Goal: Transaction & Acquisition: Purchase product/service

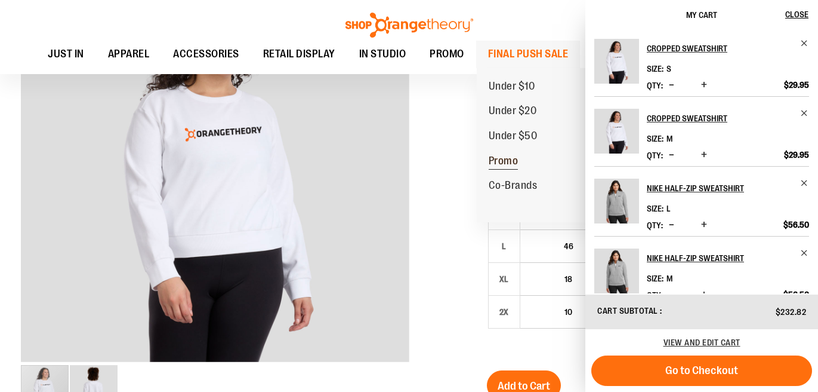
scroll to position [190, 0]
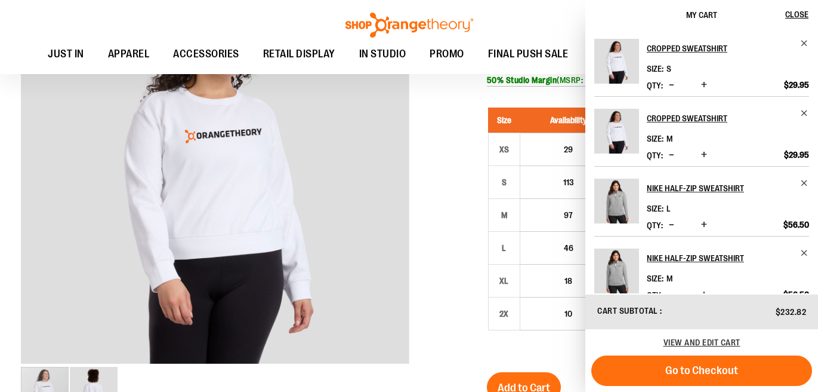
click at [612, 204] on img "Product" at bounding box center [617, 200] width 45 height 45
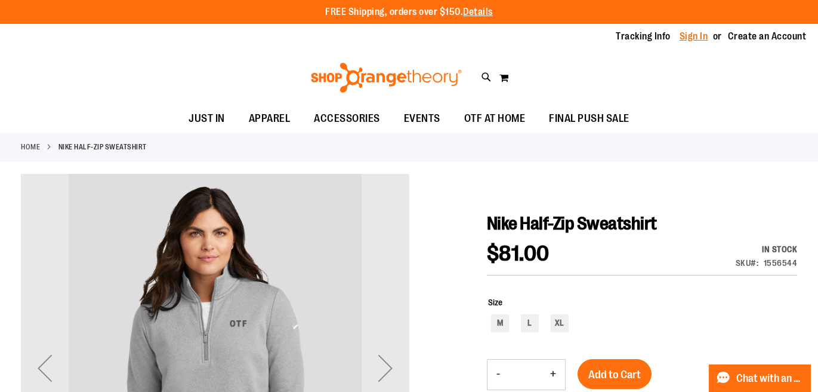
type input "**********"
click at [691, 37] on link "Sign In" at bounding box center [694, 36] width 29 height 13
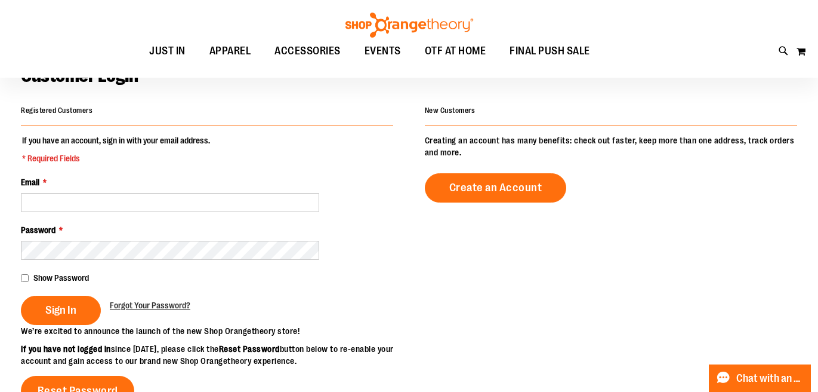
scroll to position [101, 0]
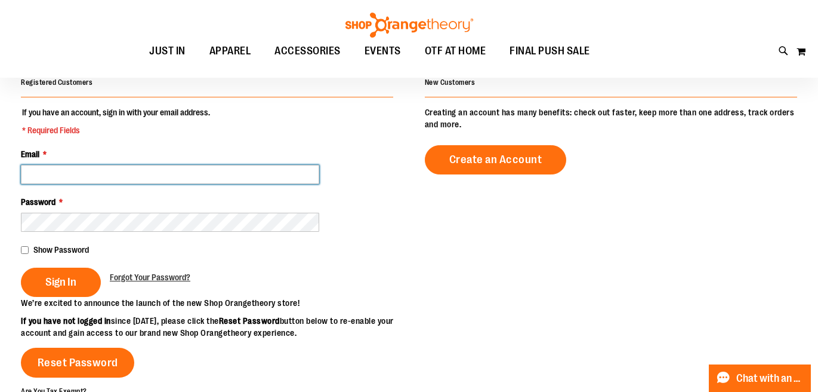
type input "**********"
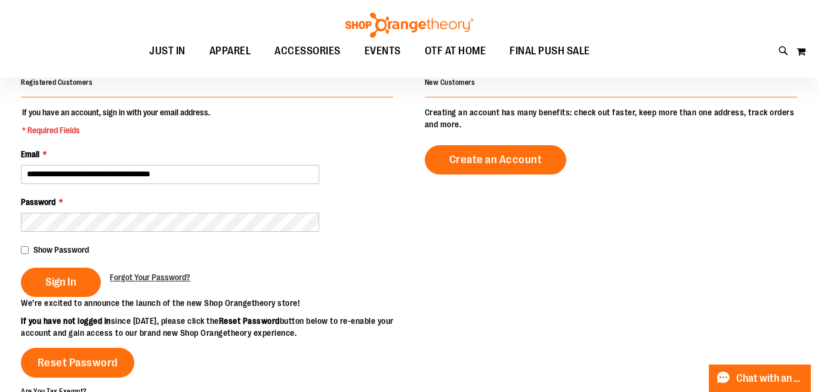
type input "**********"
click at [67, 297] on fieldset "**********" at bounding box center [207, 201] width 372 height 190
click at [67, 286] on span "Sign In" at bounding box center [60, 281] width 31 height 13
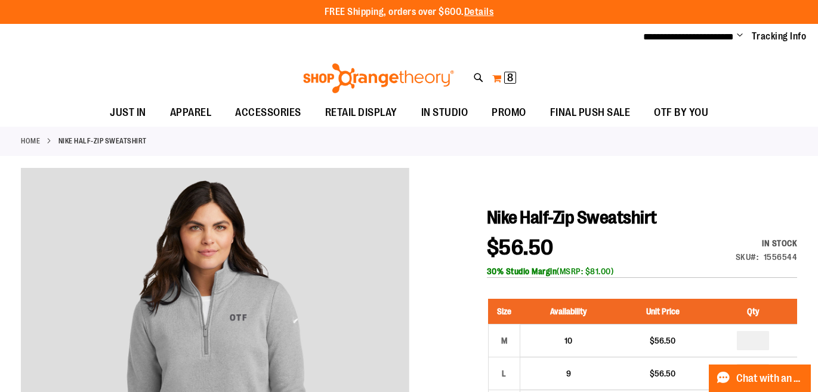
type input "**********"
click at [507, 76] on span "8" at bounding box center [510, 78] width 6 height 12
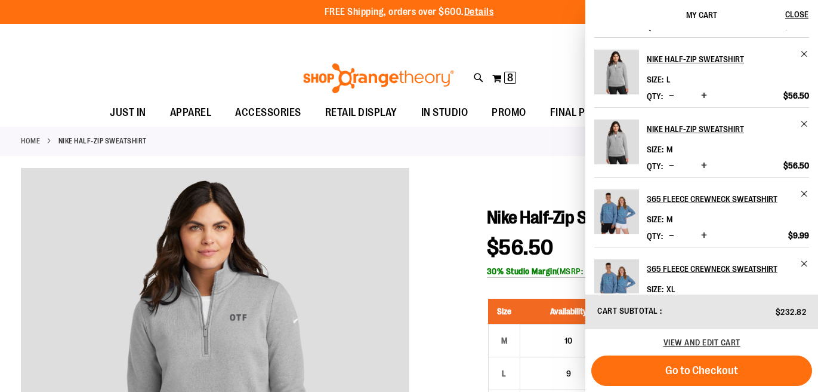
scroll to position [162, 0]
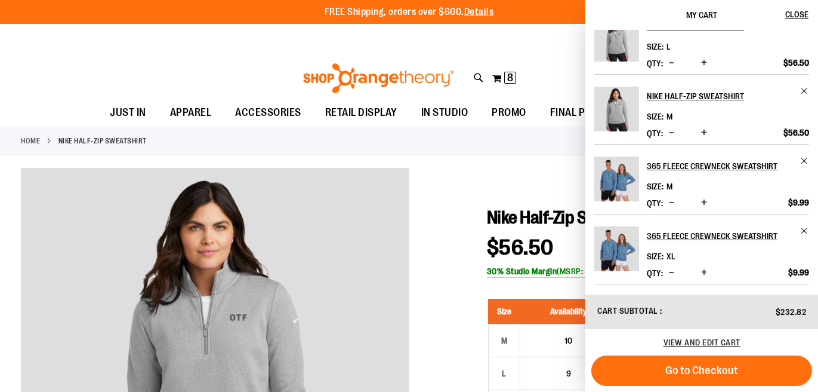
click at [673, 271] on span "Decrease product quantity" at bounding box center [671, 272] width 5 height 12
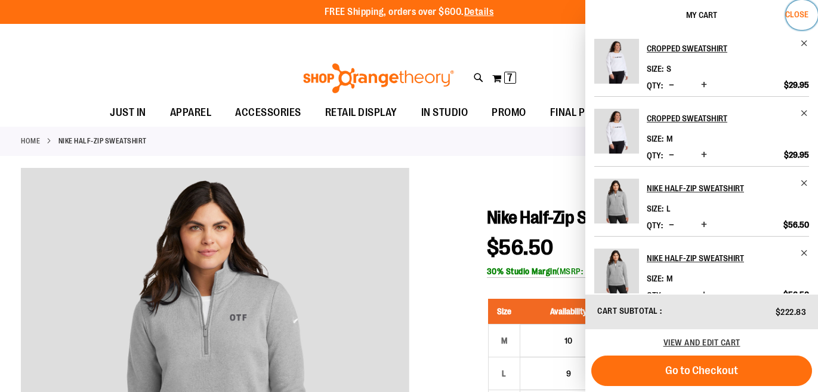
click at [797, 12] on span "Close" at bounding box center [797, 15] width 23 height 10
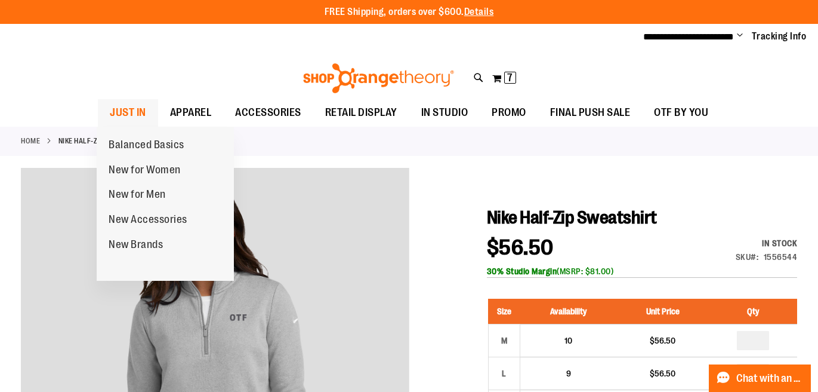
click at [118, 118] on span "JUST IN" at bounding box center [128, 112] width 36 height 27
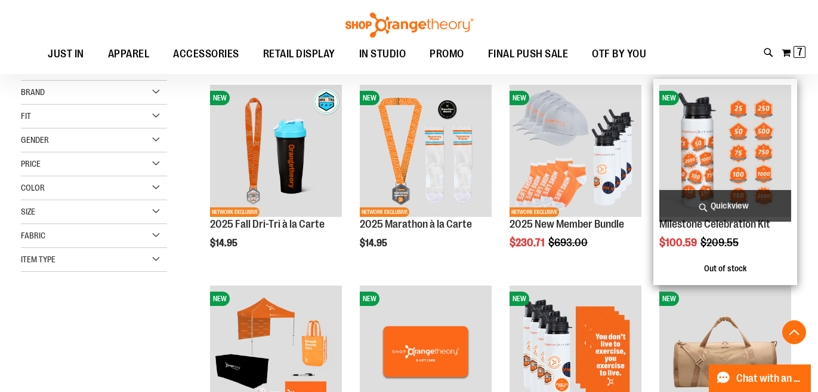
scroll to position [347, 0]
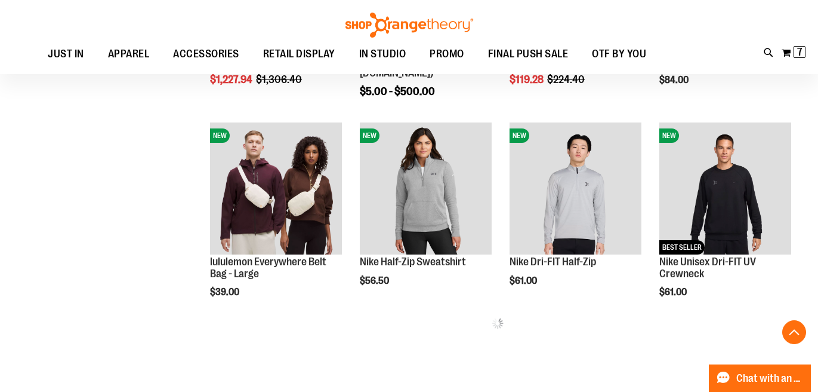
scroll to position [516, 0]
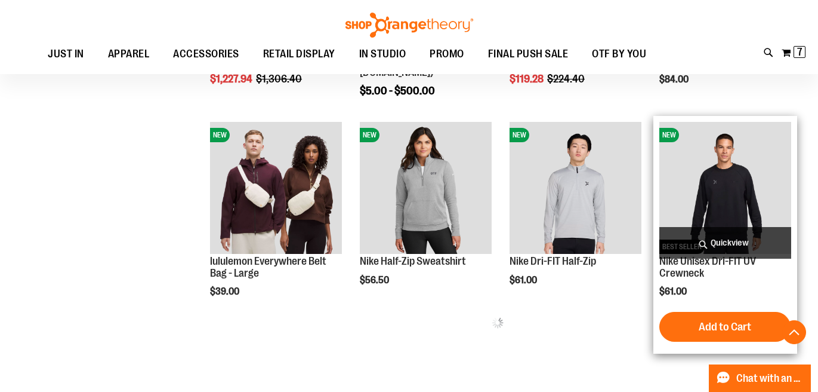
type input "**********"
click at [709, 245] on span "Quickview" at bounding box center [726, 243] width 132 height 32
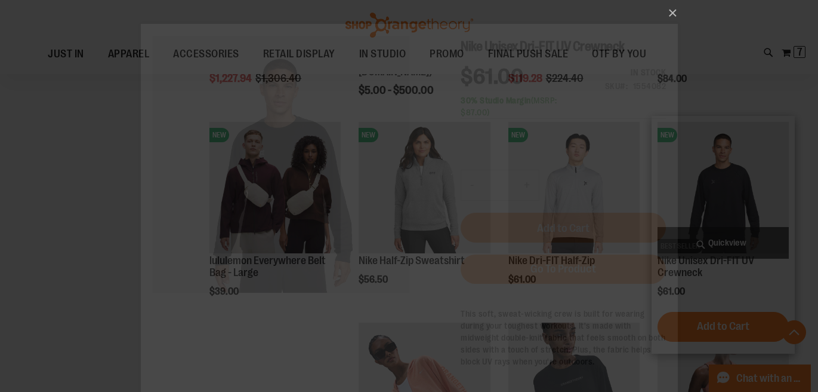
scroll to position [0, 0]
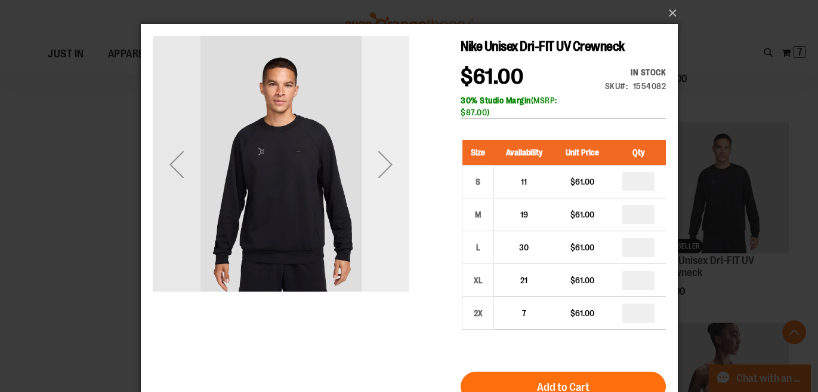
click at [389, 168] on div "Next" at bounding box center [385, 164] width 48 height 48
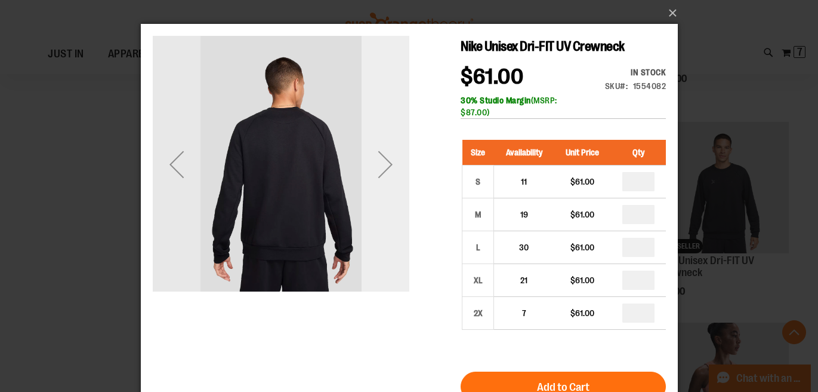
click at [389, 168] on div "Next" at bounding box center [385, 164] width 48 height 48
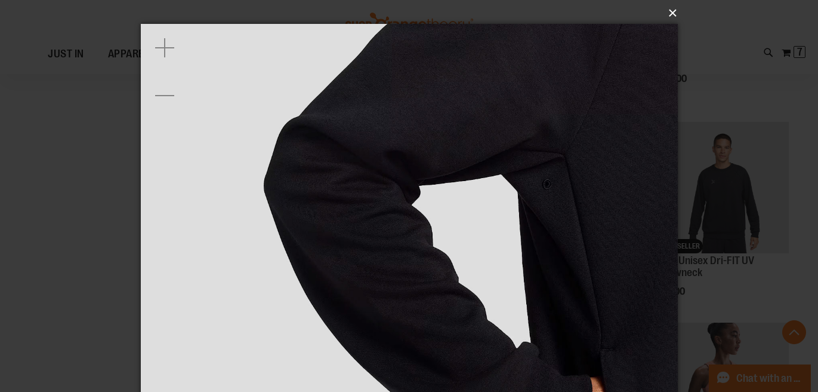
click at [675, 11] on button "×" at bounding box center [412, 13] width 537 height 26
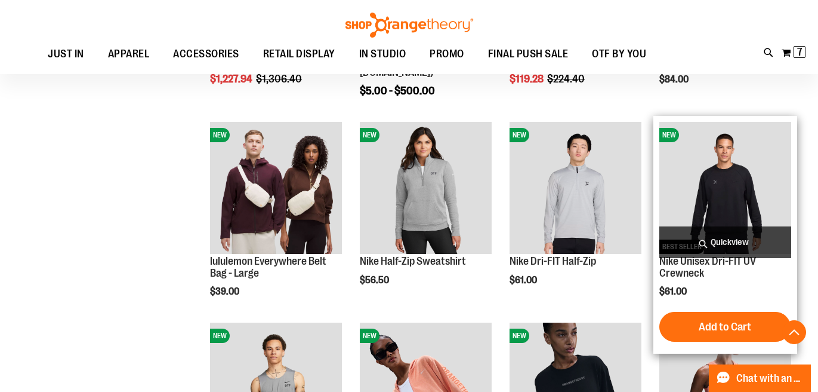
click at [721, 241] on span "Quickview" at bounding box center [726, 242] width 132 height 32
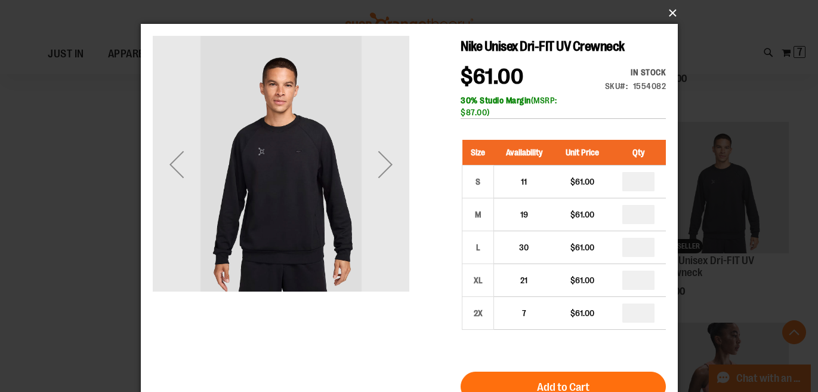
click at [675, 11] on button "×" at bounding box center [412, 13] width 537 height 26
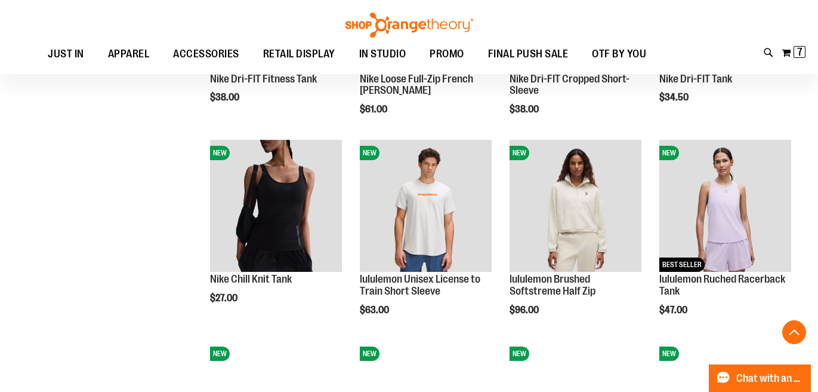
scroll to position [929, 0]
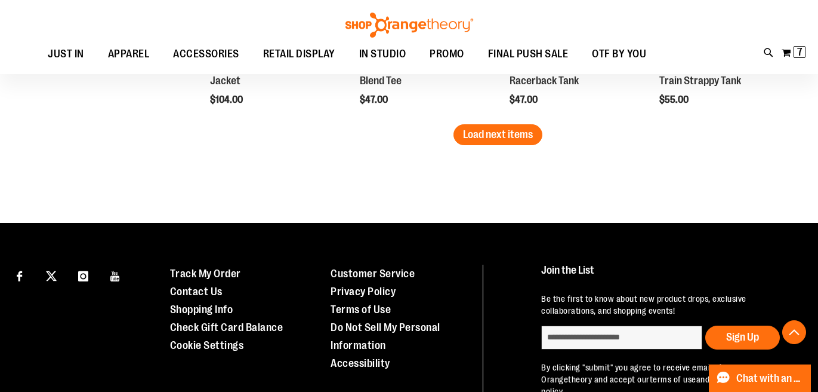
scroll to position [1908, 0]
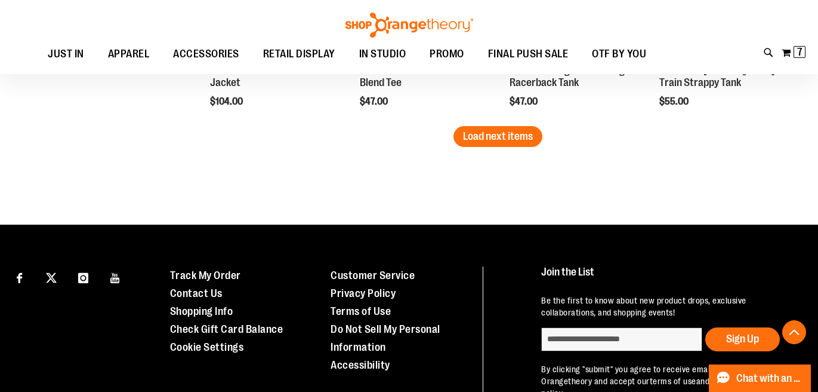
click at [513, 141] on span "Load next items" at bounding box center [498, 136] width 70 height 12
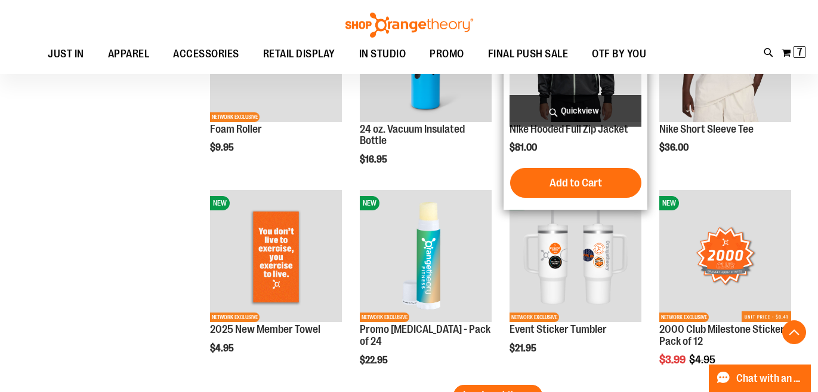
scroll to position [2253, 0]
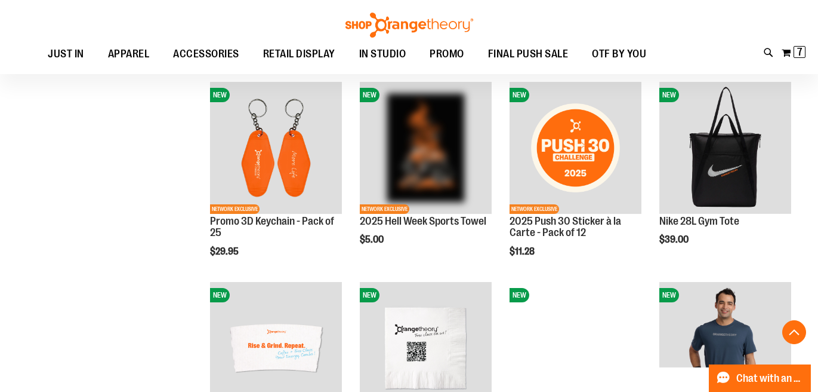
scroll to position [1357, 0]
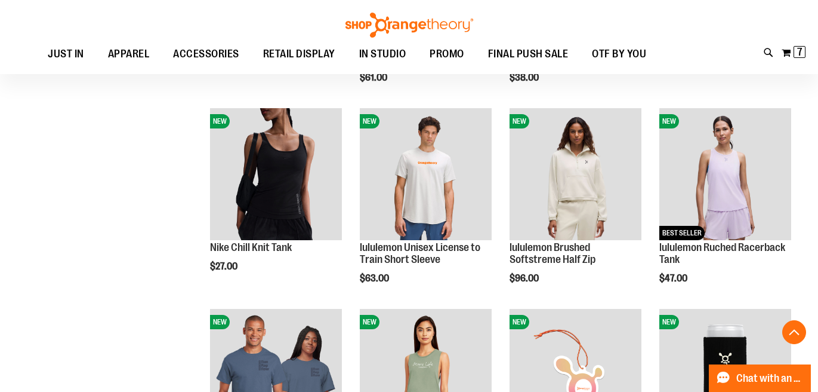
scroll to position [928, 0]
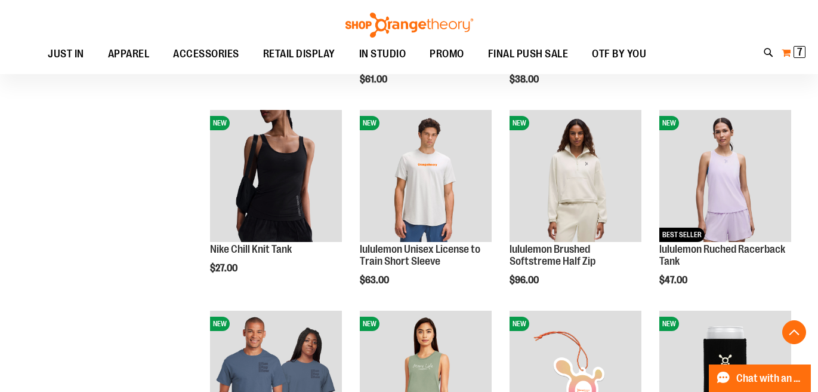
click at [800, 48] on span "7" at bounding box center [799, 52] width 5 height 12
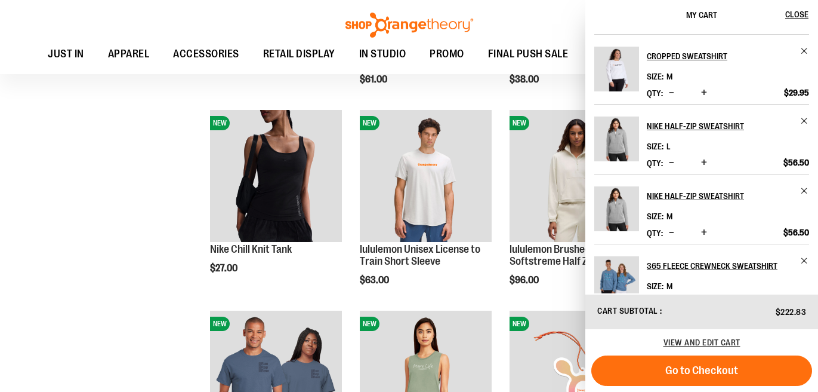
scroll to position [48, 0]
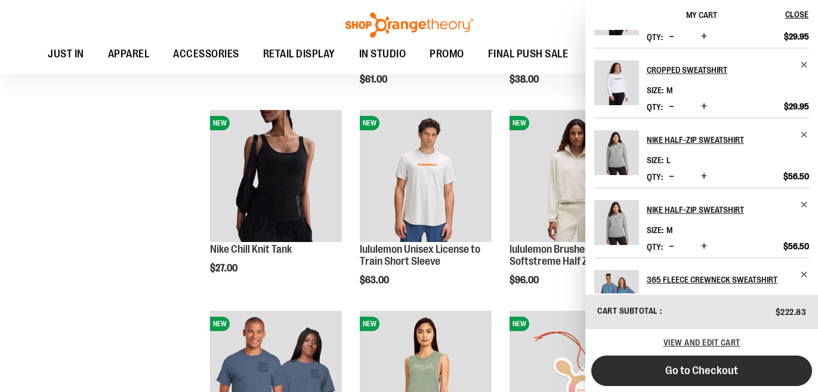
click at [745, 367] on button "Go to Checkout" at bounding box center [702, 370] width 221 height 30
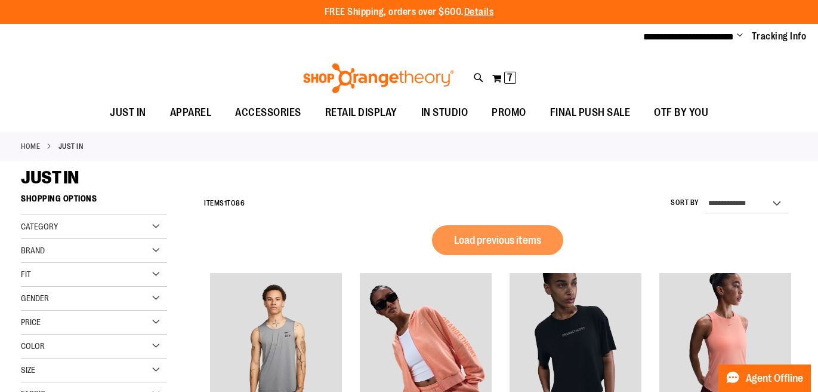
scroll to position [656, 0]
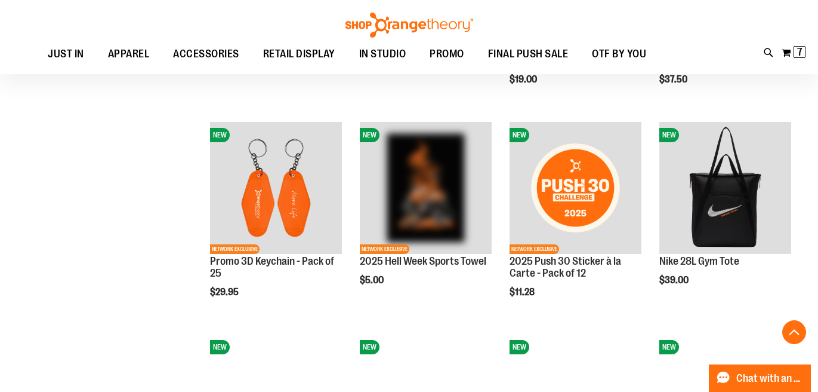
type input "**********"
click at [762, 57] on div "Toggle Nav Search Popular Suggestions Advanced Search" at bounding box center [409, 37] width 818 height 74
click at [764, 54] on icon at bounding box center [769, 53] width 10 height 14
type input "**********"
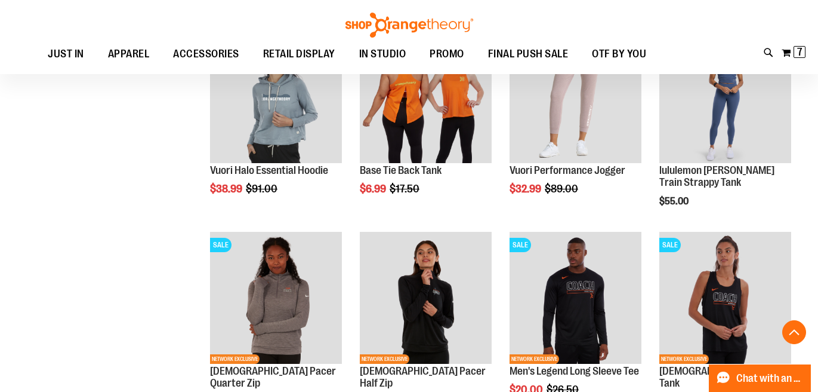
scroll to position [4249, 0]
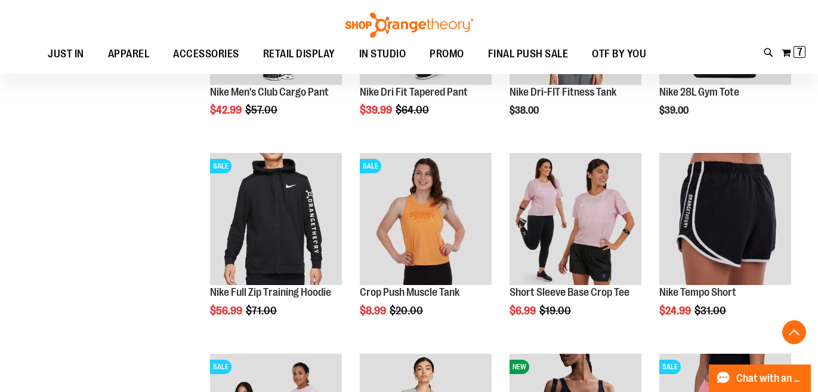
scroll to position [7693, 0]
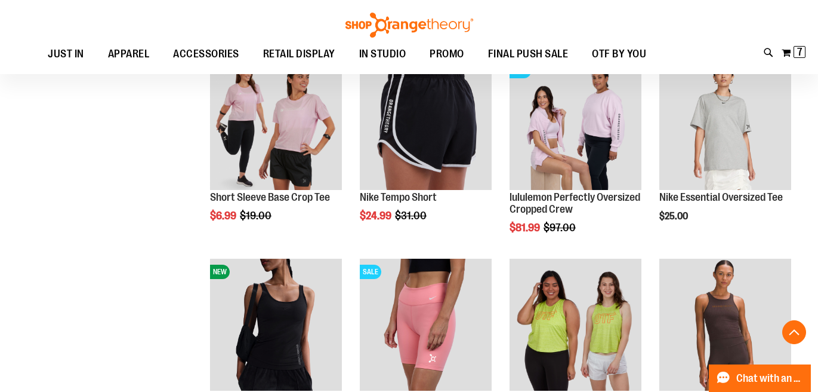
scroll to position [12736, 0]
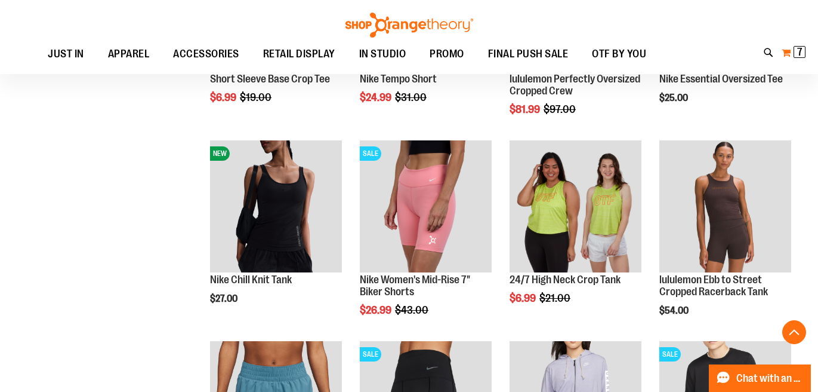
type input "**********"
click at [797, 53] on span "7 7 items" at bounding box center [800, 52] width 12 height 12
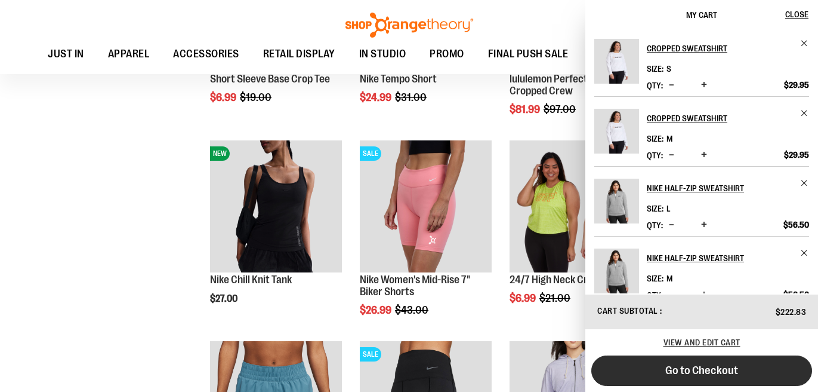
click at [738, 384] on button "Go to Checkout" at bounding box center [702, 370] width 221 height 30
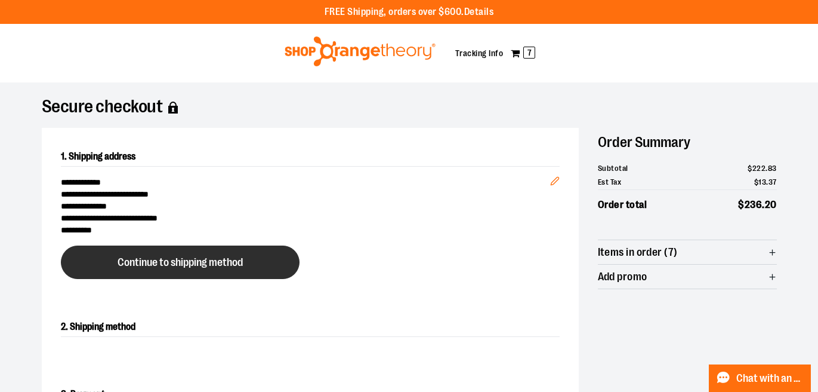
click at [217, 258] on span "Continue to shipping method" at bounding box center [180, 262] width 125 height 11
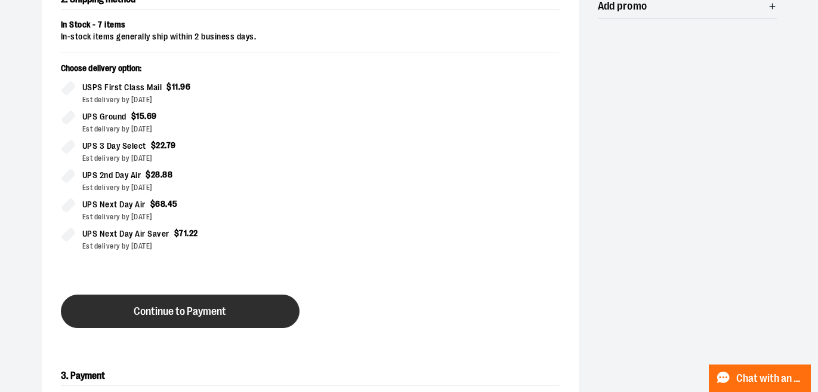
scroll to position [285, 0]
click at [251, 318] on button "Continue to Payment" at bounding box center [180, 310] width 239 height 33
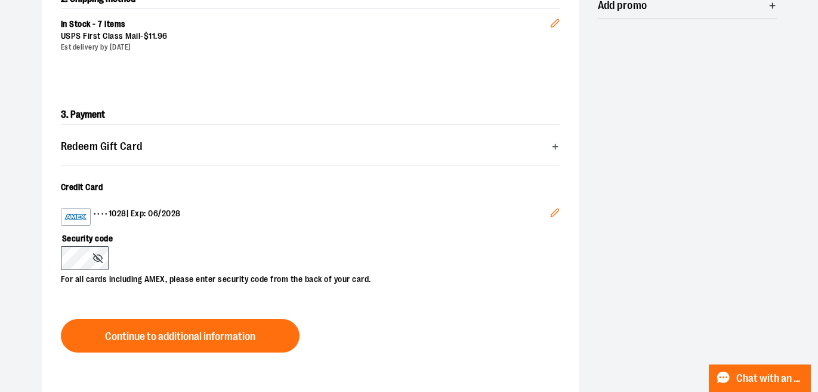
click at [133, 338] on span "Continue to additional information" at bounding box center [180, 336] width 150 height 11
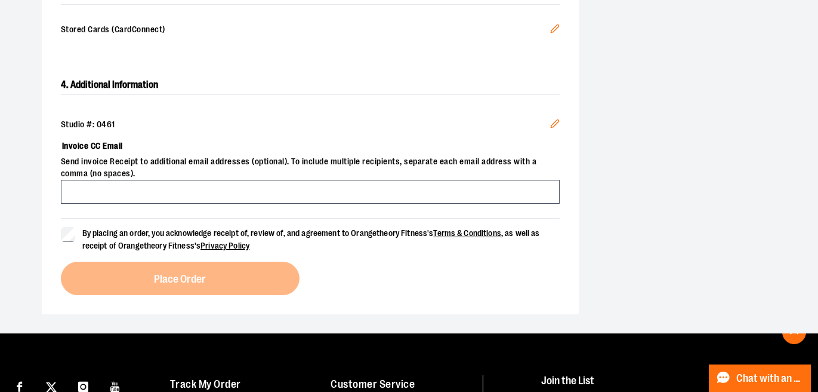
scroll to position [405, 0]
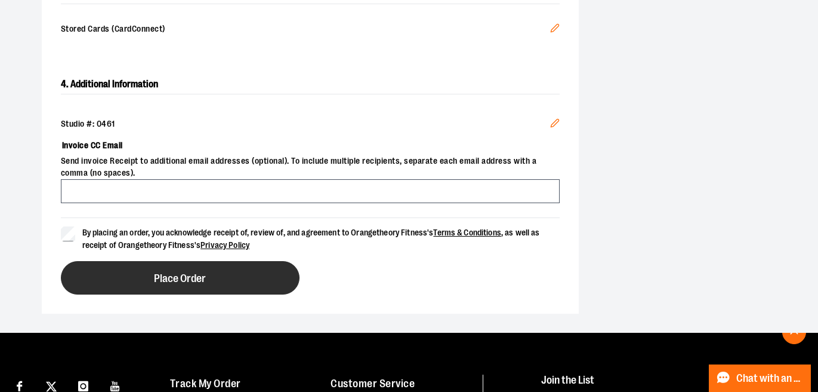
click at [129, 280] on button "Place Order" at bounding box center [180, 277] width 239 height 33
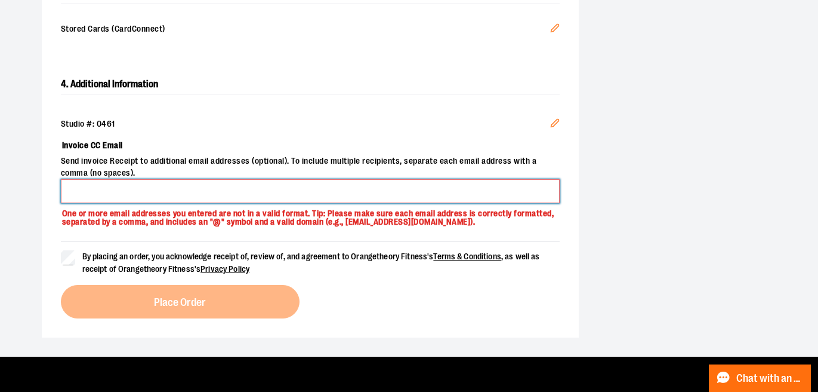
click at [169, 189] on input "Invoice CC Email" at bounding box center [310, 191] width 499 height 24
type input "**********"
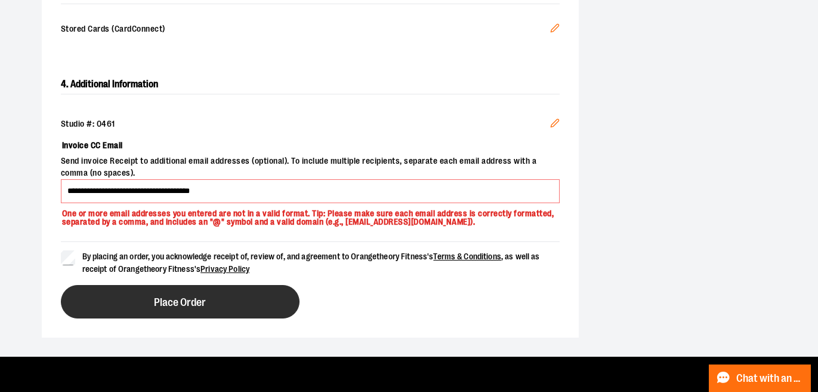
click at [118, 297] on button "Place Order" at bounding box center [180, 301] width 239 height 33
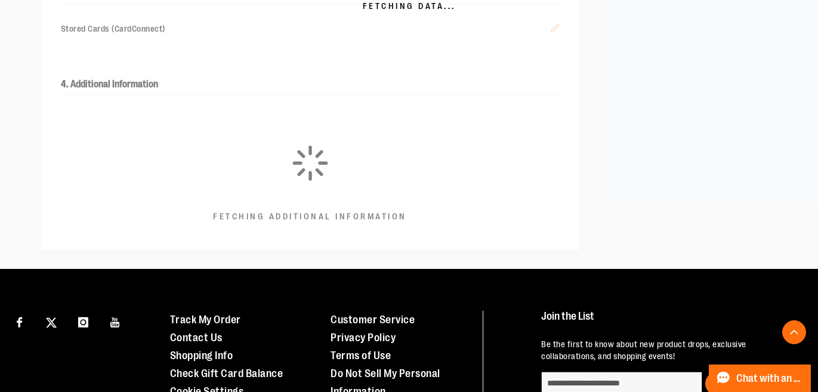
scroll to position [395, 0]
